Goal: Register for event/course

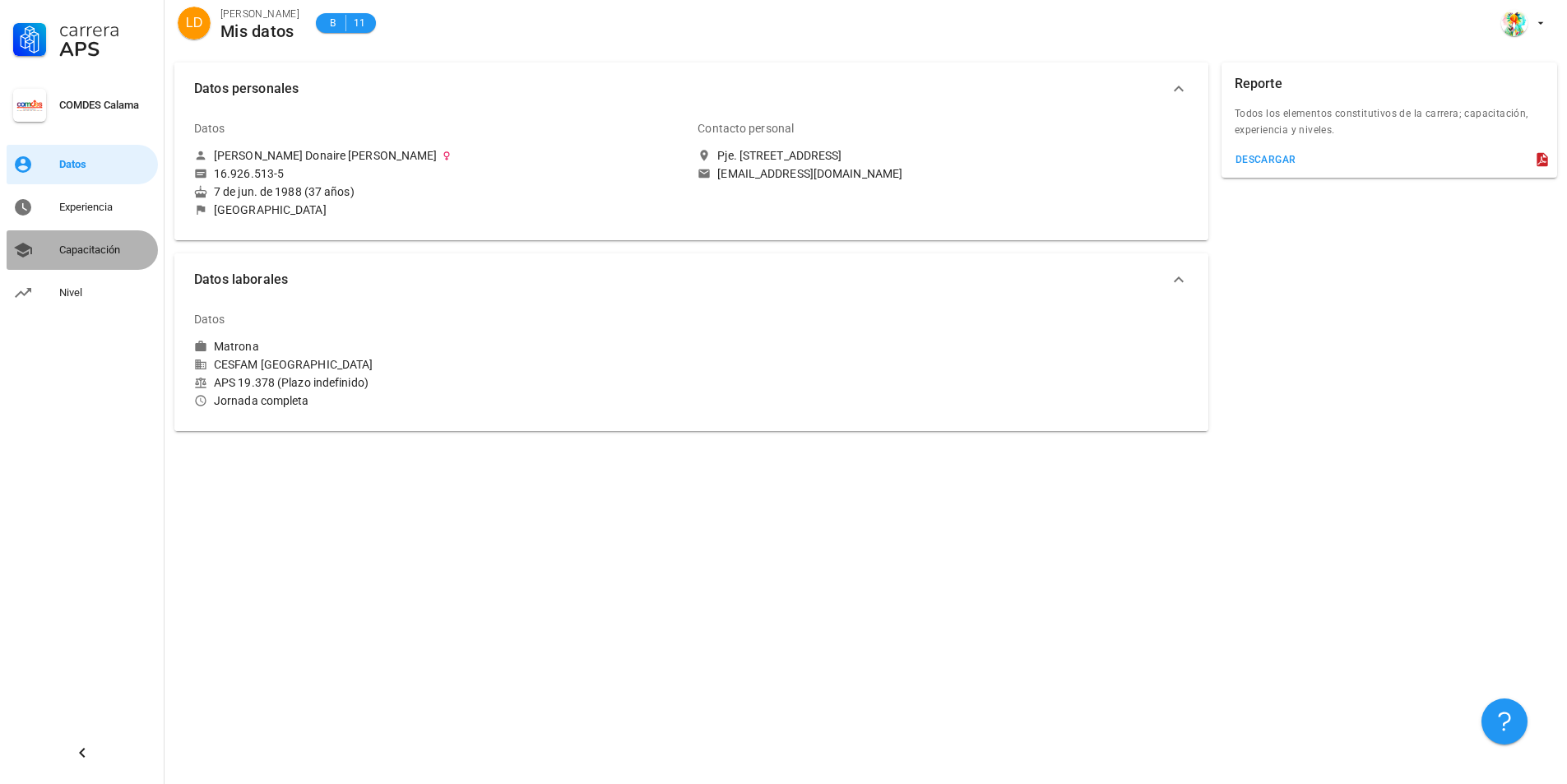
click at [73, 264] on link "Capacitación" at bounding box center [82, 250] width 152 height 39
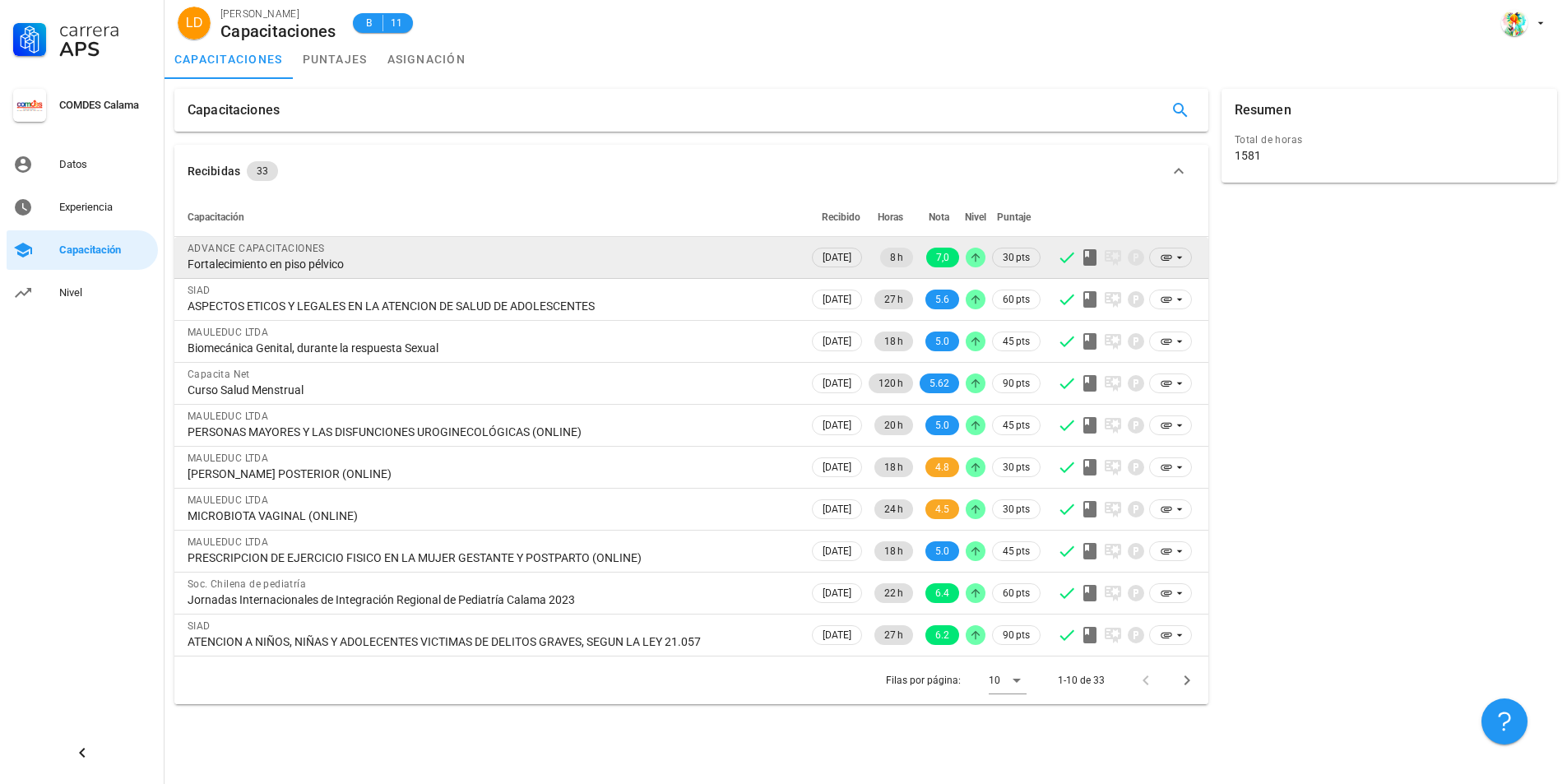
click at [405, 270] on div "Fortalecimiento en piso pélvico" at bounding box center [491, 264] width 608 height 15
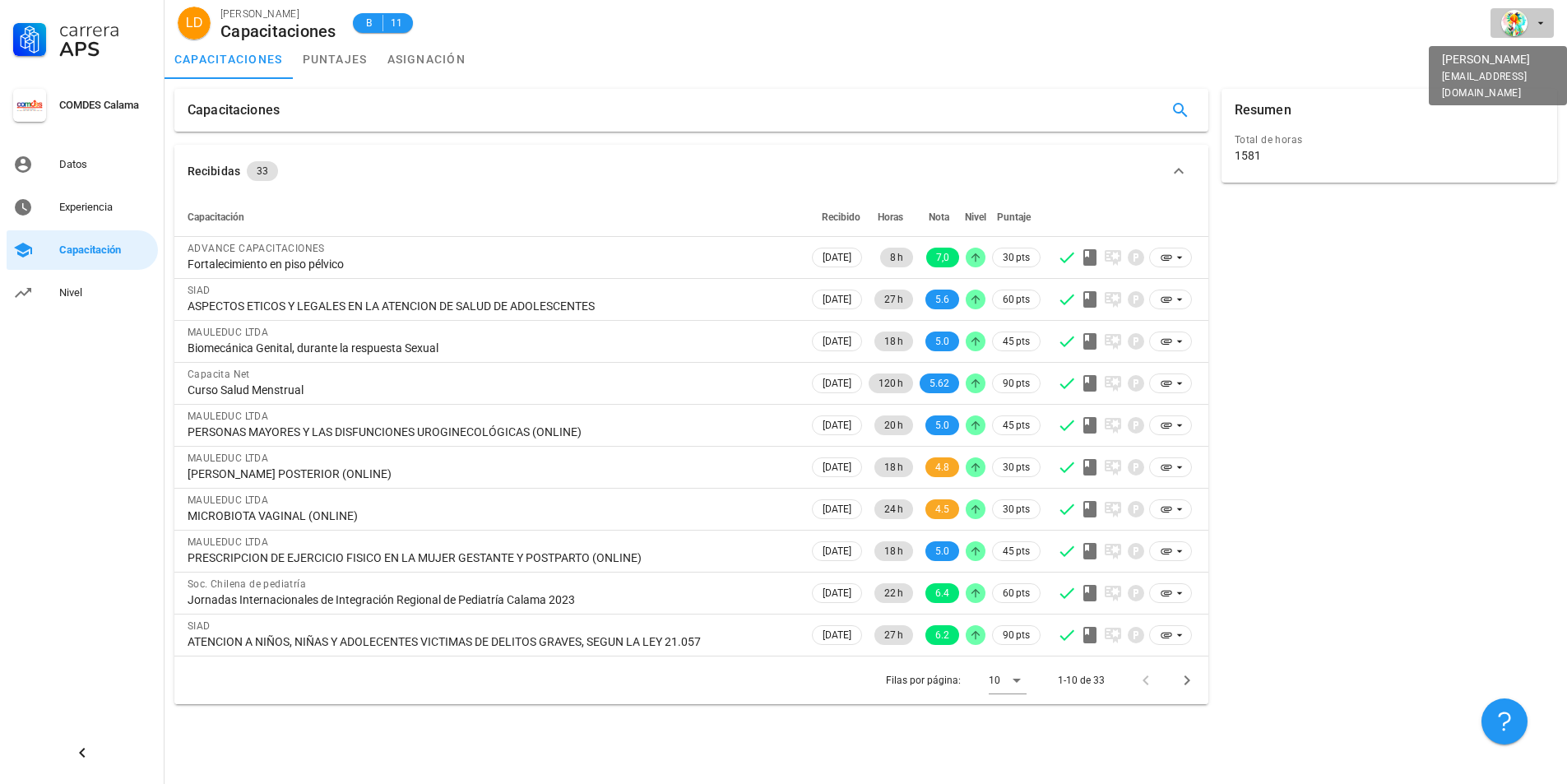
click at [1521, 24] on div "avatar" at bounding box center [1513, 23] width 26 height 26
click at [1499, 71] on link "Salir" at bounding box center [1508, 64] width 99 height 39
